Goal: Transaction & Acquisition: Obtain resource

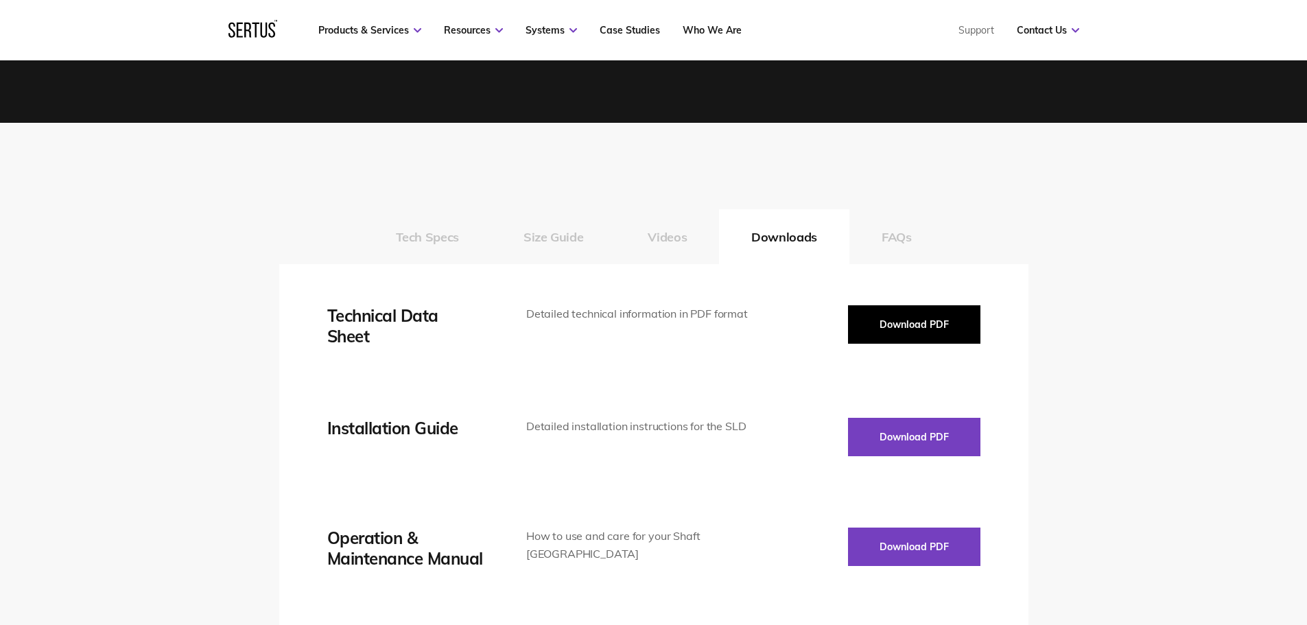
click at [887, 334] on button "Download PDF" at bounding box center [914, 324] width 132 height 38
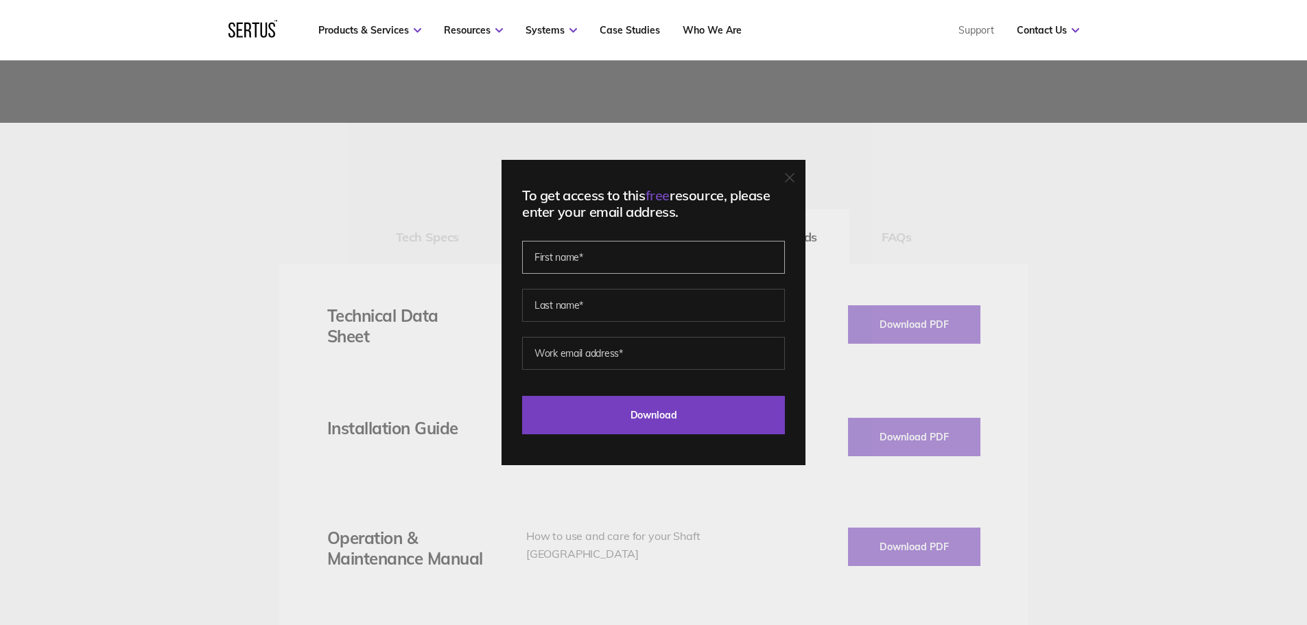
click at [696, 261] on input "text" at bounding box center [653, 257] width 263 height 33
type input "Mark"
type input "[PERSON_NAME]"
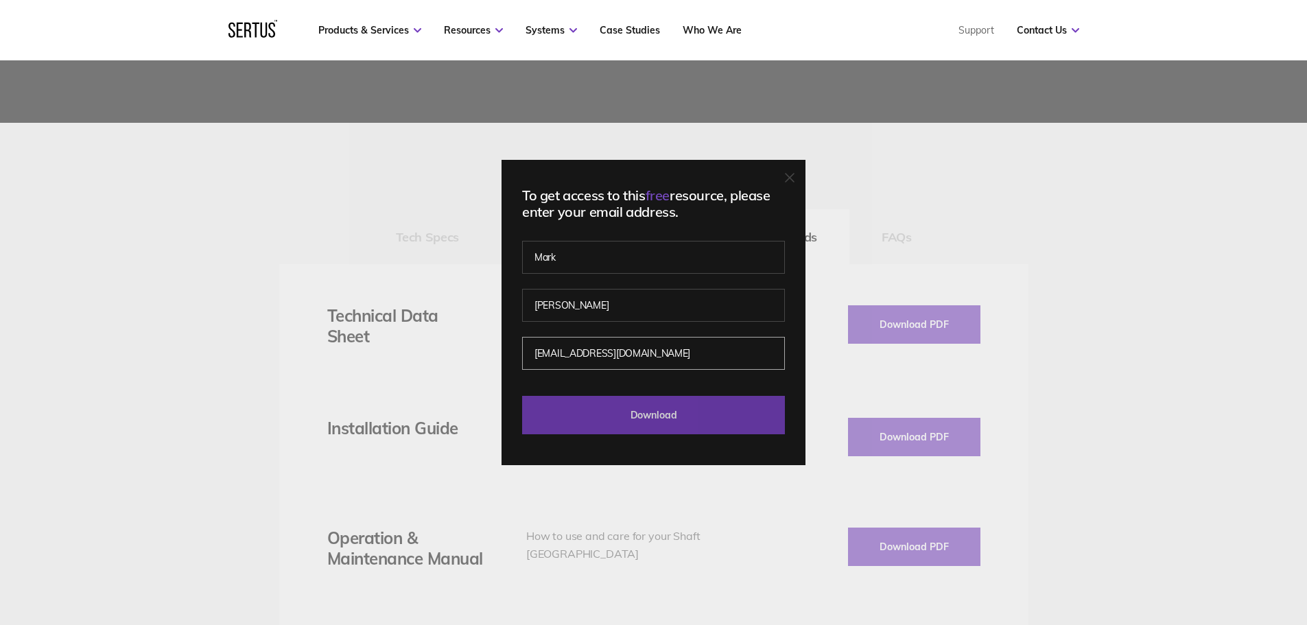
type input "[EMAIL_ADDRESS][DOMAIN_NAME]"
click at [701, 419] on input "Download" at bounding box center [653, 415] width 263 height 38
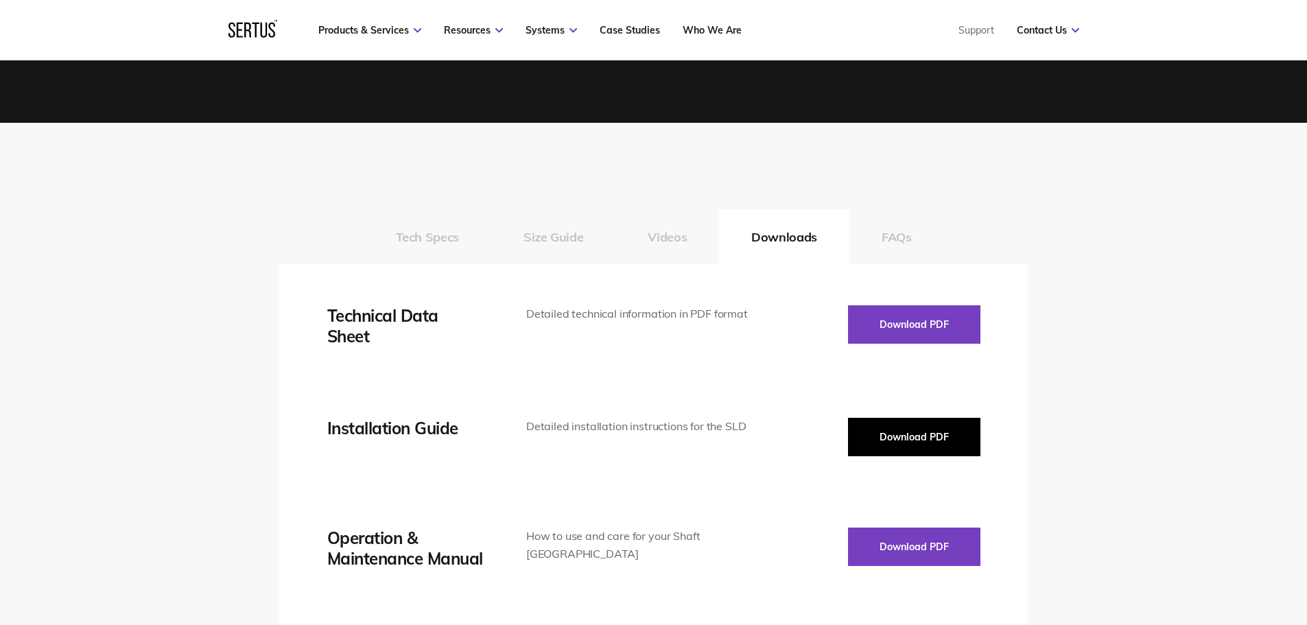
click at [880, 439] on button "Download PDF" at bounding box center [914, 437] width 132 height 38
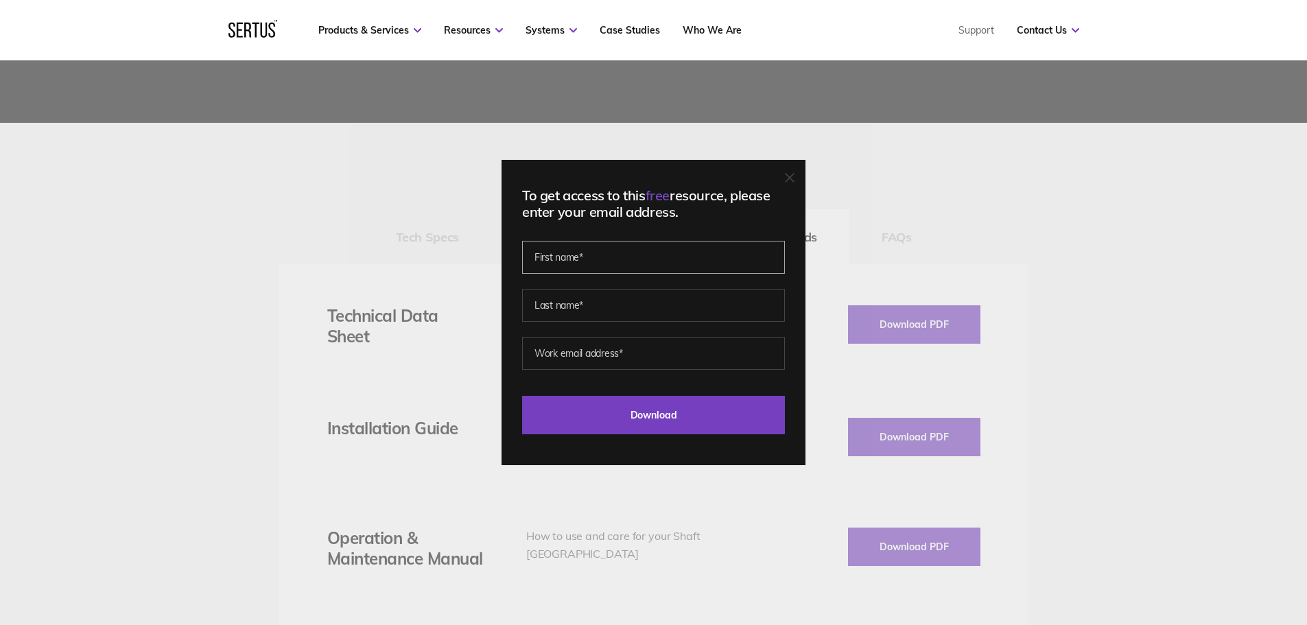
click at [700, 252] on input "text" at bounding box center [653, 257] width 263 height 33
type input "Mark"
click at [667, 301] on input "text" at bounding box center [653, 305] width 263 height 33
type input "[PERSON_NAME]"
click at [643, 353] on input "email" at bounding box center [653, 353] width 263 height 33
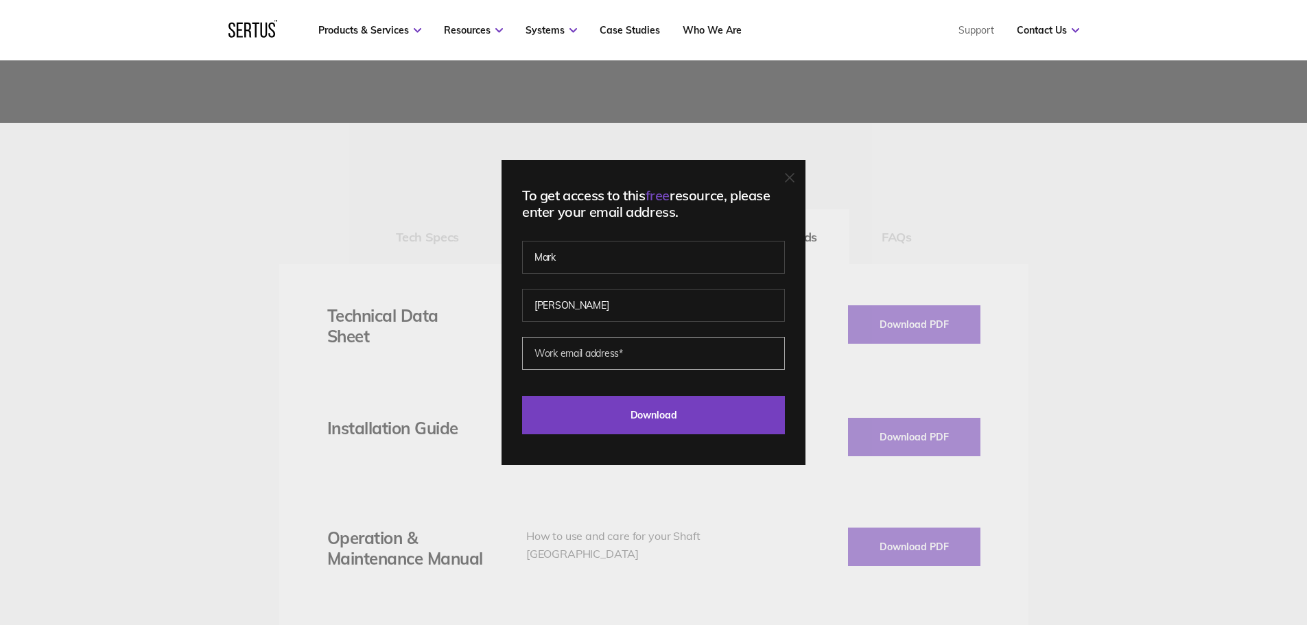
type input "[EMAIL_ADDRESS][DOMAIN_NAME]"
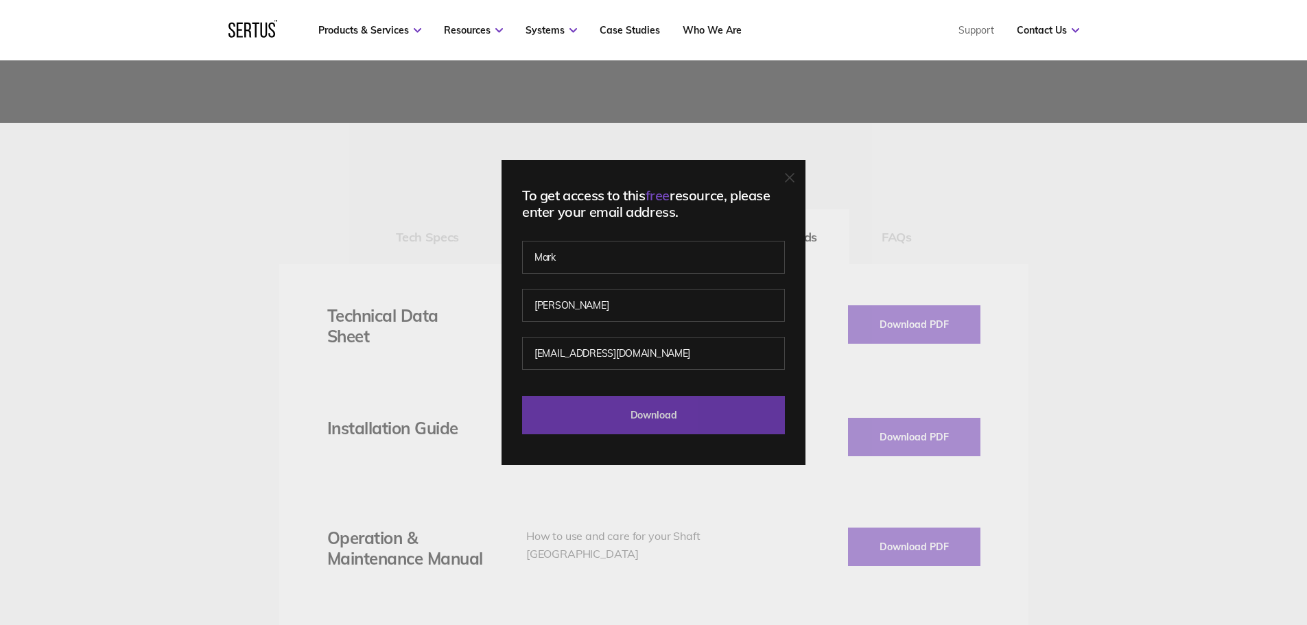
click at [681, 428] on input "Download" at bounding box center [653, 415] width 263 height 38
